Goal: Information Seeking & Learning: Learn about a topic

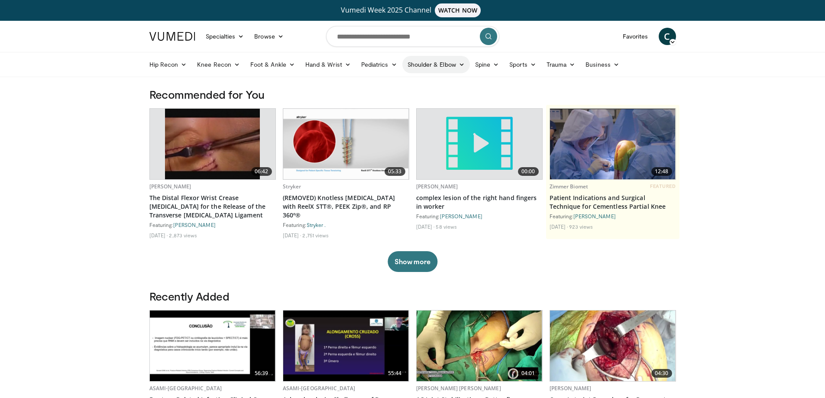
click at [455, 66] on link "Shoulder & Elbow" at bounding box center [437, 64] width 68 height 17
click at [421, 97] on link "Shoulder" at bounding box center [418, 99] width 103 height 14
